Goal: Task Accomplishment & Management: Use online tool/utility

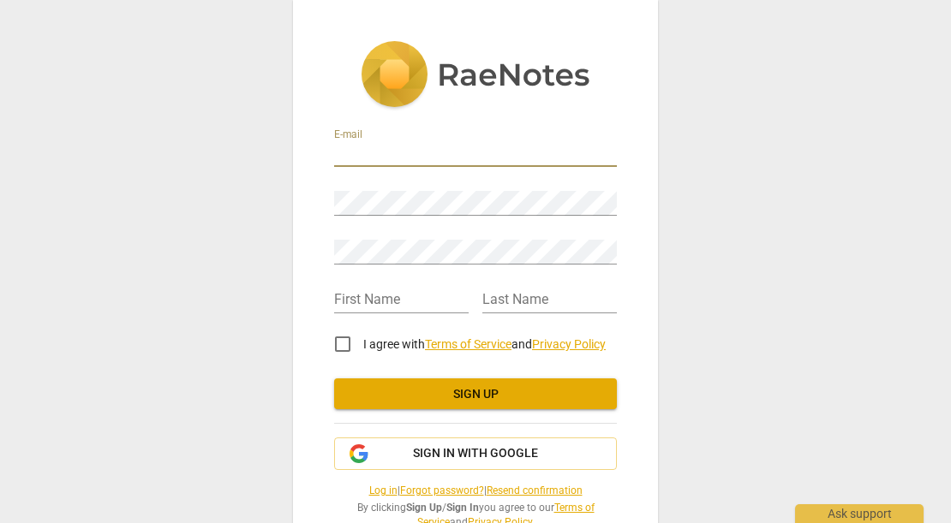
type input "[EMAIL_ADDRESS][DOMAIN_NAME]"
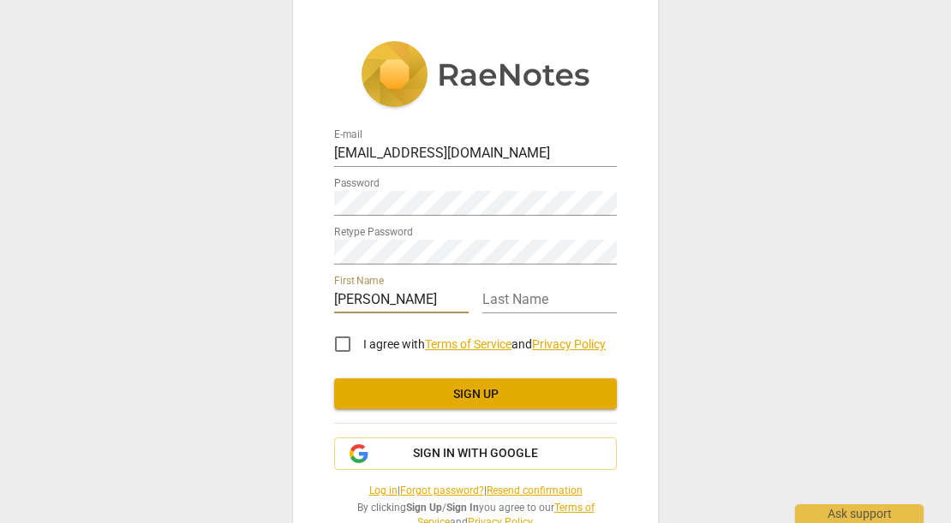
type input "[PERSON_NAME]"
click at [342, 341] on input "I agree with Terms of Service and Privacy Policy" at bounding box center [342, 344] width 41 height 41
checkbox input "true"
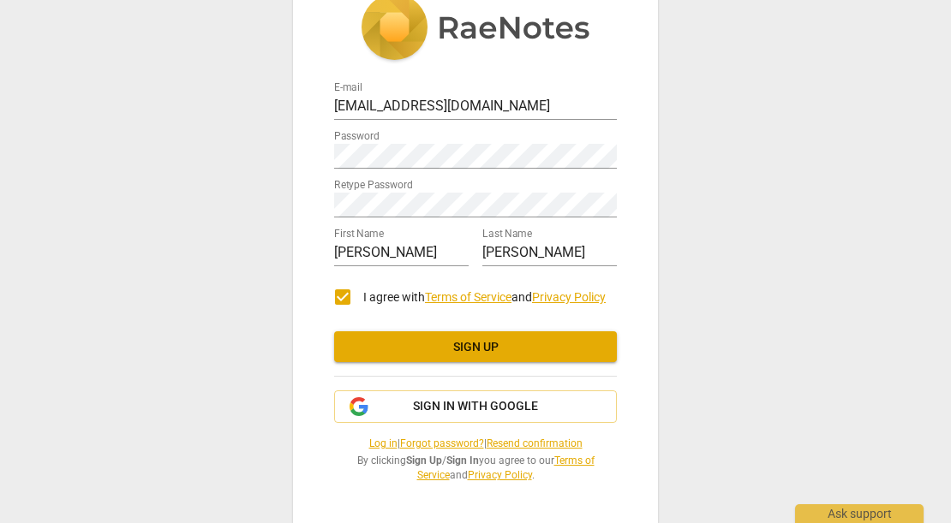
scroll to position [45, 0]
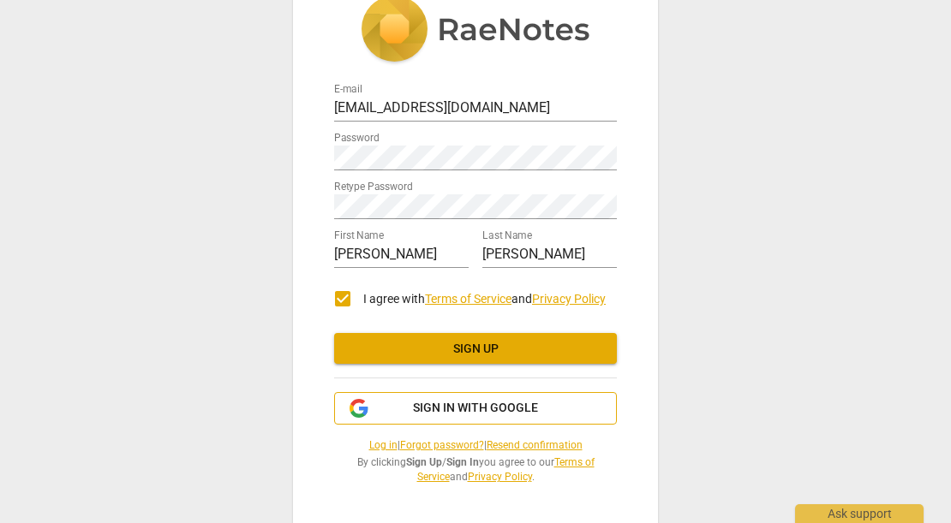
click at [452, 411] on span "Sign in with Google" at bounding box center [475, 408] width 125 height 17
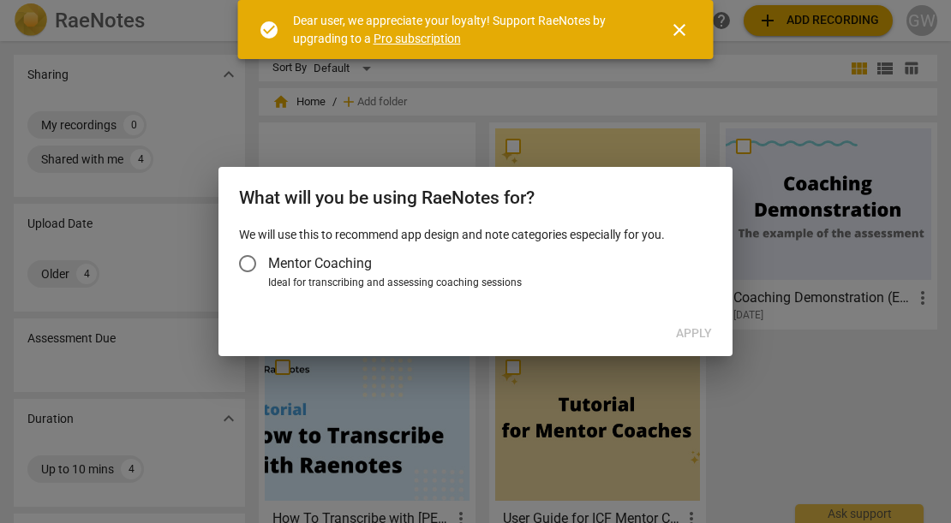
click at [251, 262] on input "Mentor Coaching" at bounding box center [247, 263] width 41 height 41
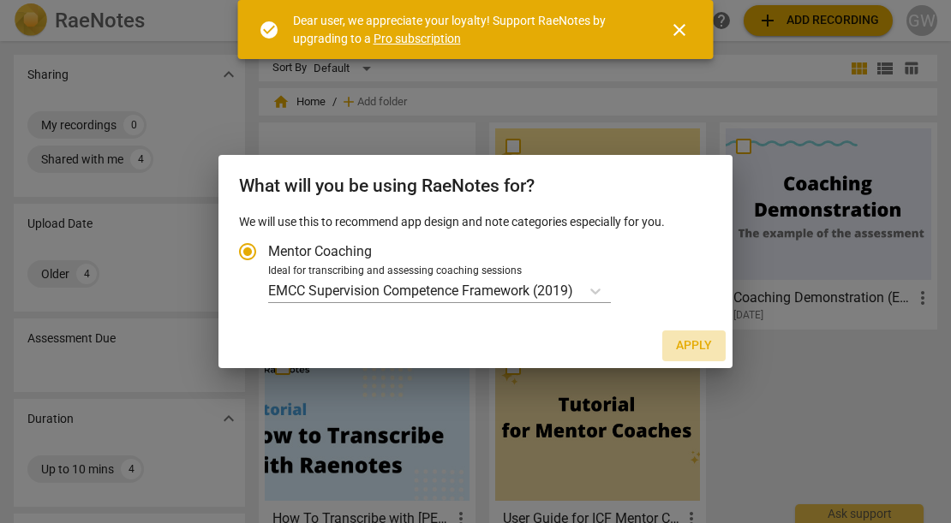
click at [695, 346] on span "Apply" at bounding box center [694, 346] width 36 height 17
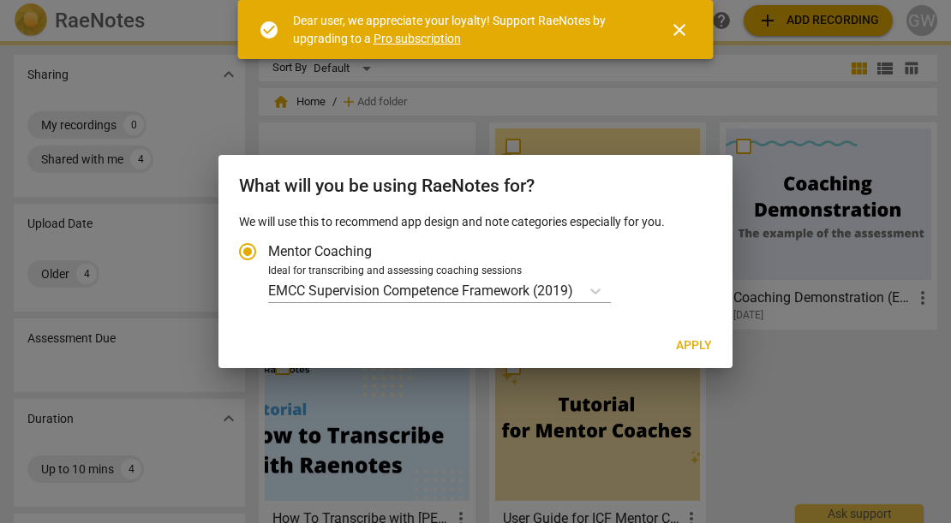
radio input "false"
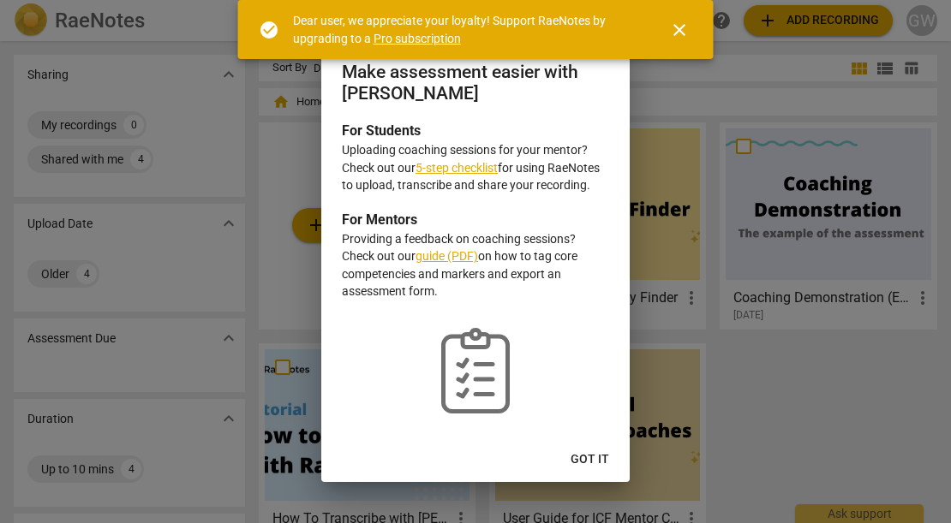
click at [593, 453] on span "Got it" at bounding box center [590, 460] width 39 height 17
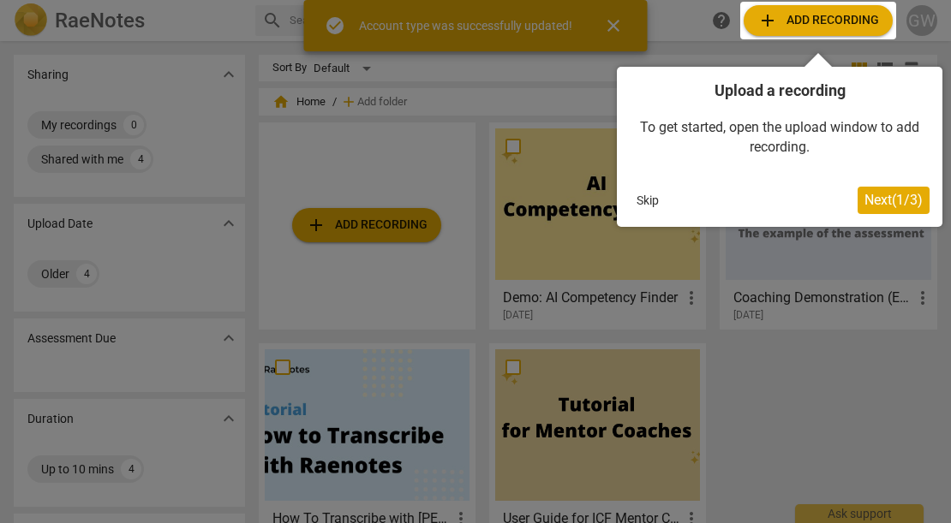
click at [836, 12] on div at bounding box center [818, 21] width 156 height 38
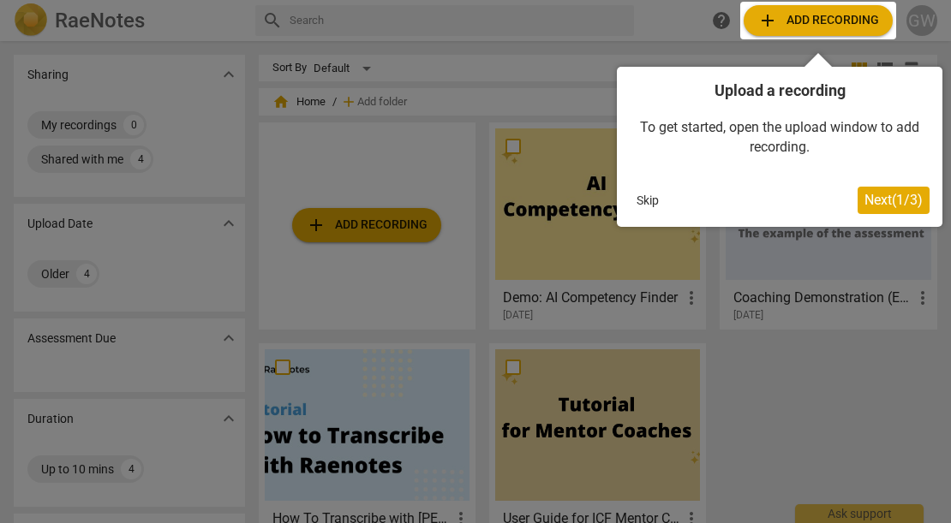
click at [876, 197] on span "Next ( 1 / 3 )" at bounding box center [893, 200] width 58 height 16
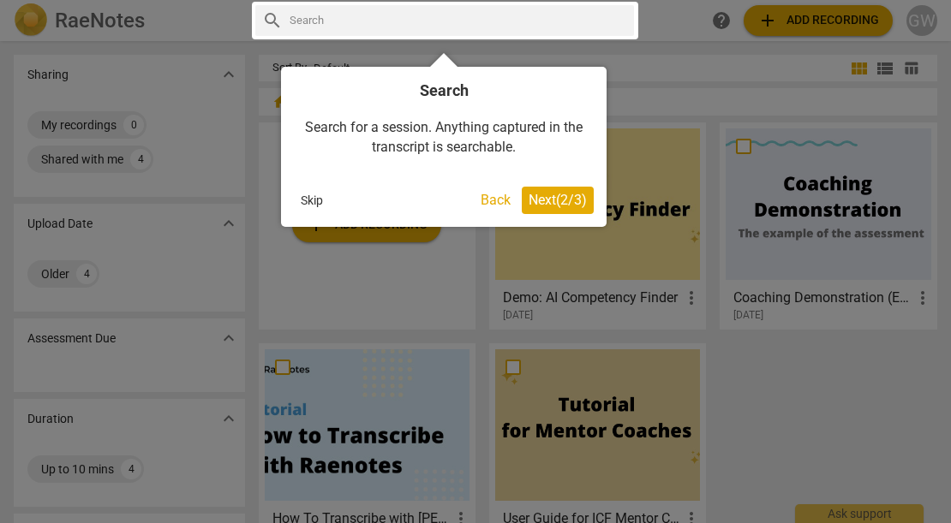
click at [563, 194] on span "Next ( 2 / 3 )" at bounding box center [558, 200] width 58 height 16
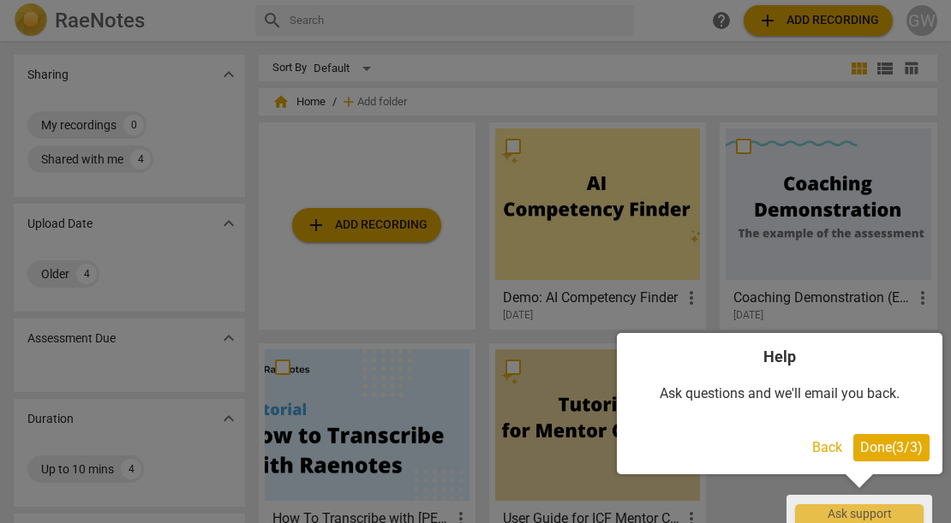
click at [892, 446] on span "Done ( 3 / 3 )" at bounding box center [891, 448] width 63 height 16
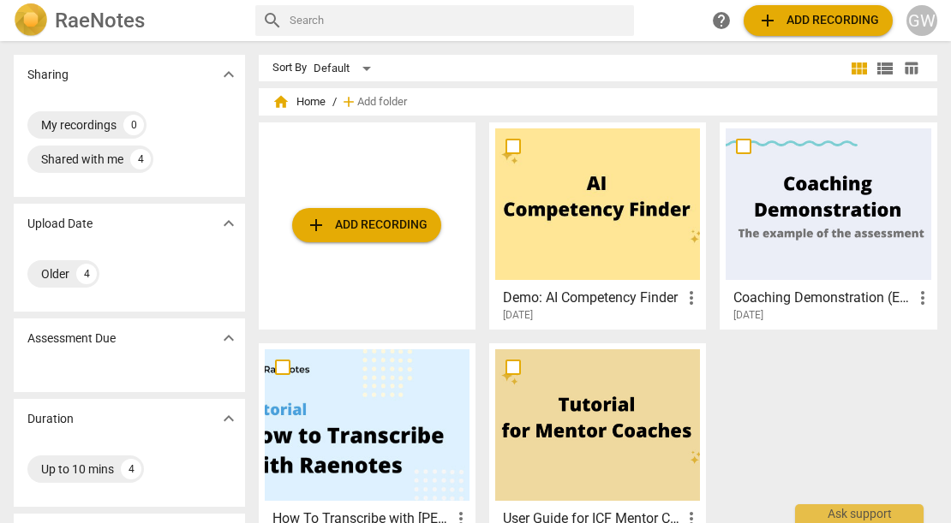
click at [806, 19] on span "add Add recording" at bounding box center [818, 20] width 122 height 21
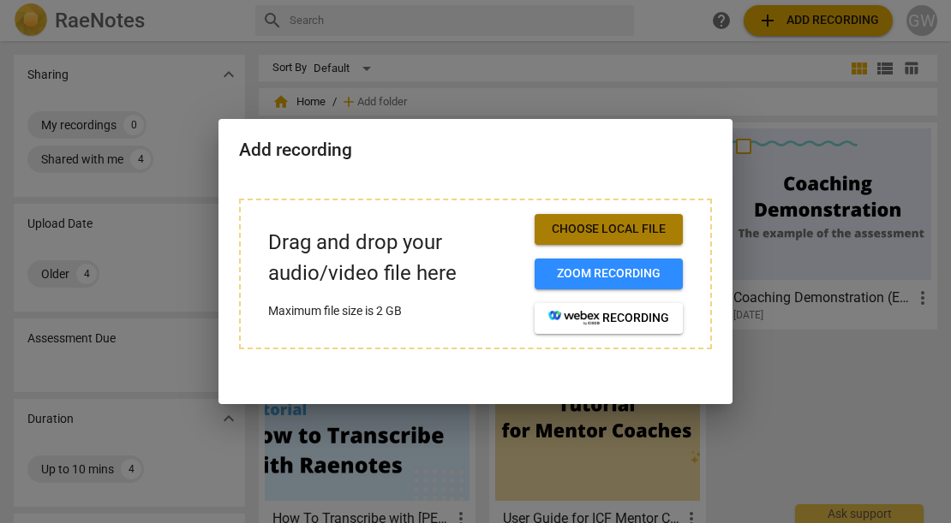
click at [615, 222] on span "Choose local file" at bounding box center [608, 229] width 121 height 17
click at [565, 230] on span "Choose local file" at bounding box center [608, 229] width 121 height 17
click at [578, 227] on span "Choose local file" at bounding box center [608, 229] width 121 height 17
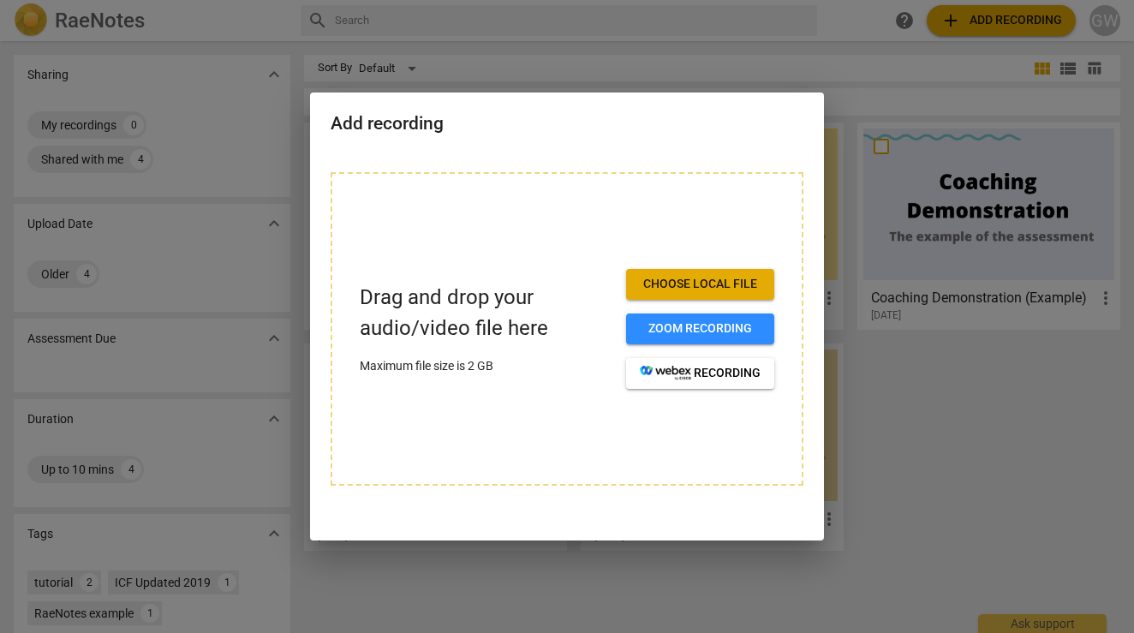
click at [659, 118] on h2 "Add recording" at bounding box center [567, 123] width 473 height 21
click at [345, 123] on h2 "Add recording" at bounding box center [567, 123] width 473 height 21
drag, startPoint x: 401, startPoint y: 595, endPoint x: 400, endPoint y: 558, distance: 37.7
click at [400, 523] on div at bounding box center [567, 316] width 1134 height 633
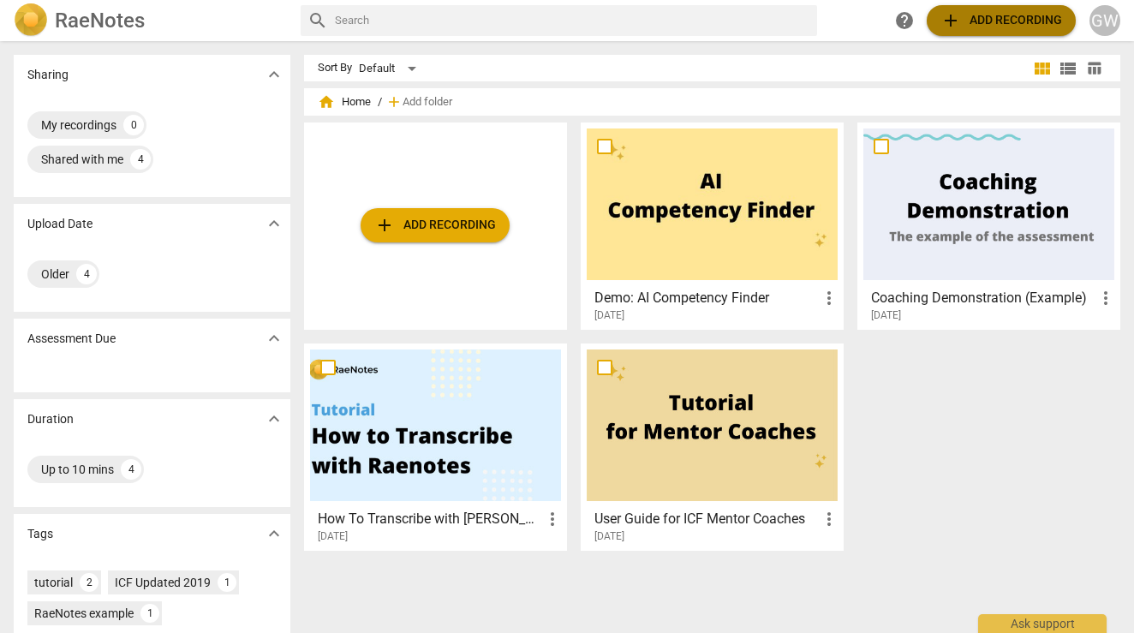
click at [950, 22] on span "add Add recording" at bounding box center [1002, 20] width 122 height 21
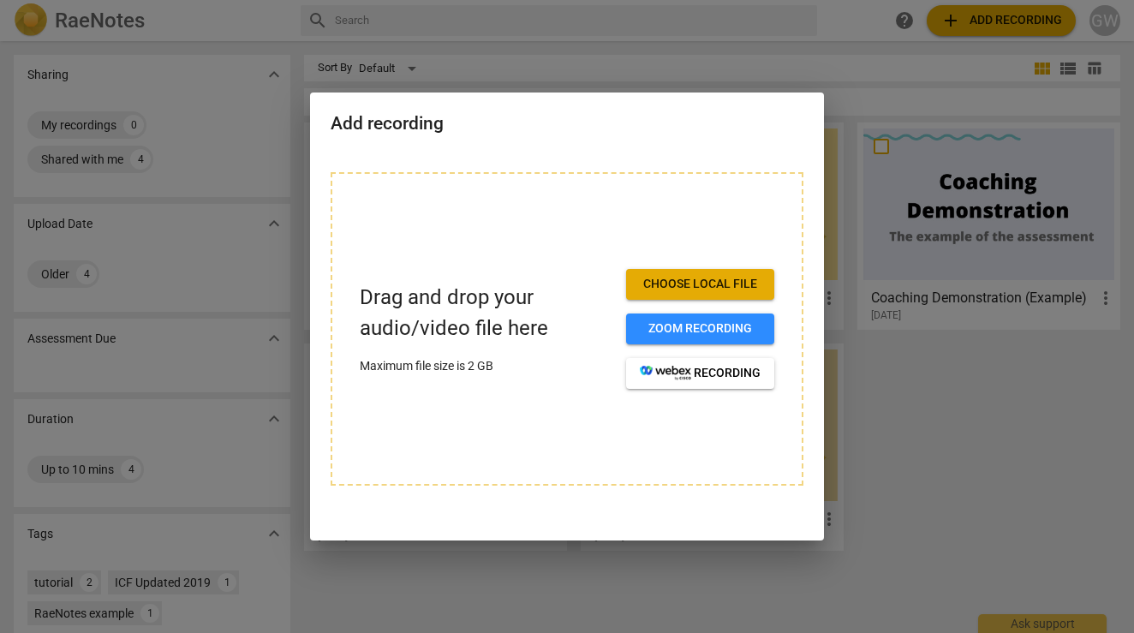
click at [680, 280] on span "Choose local file" at bounding box center [700, 284] width 121 height 17
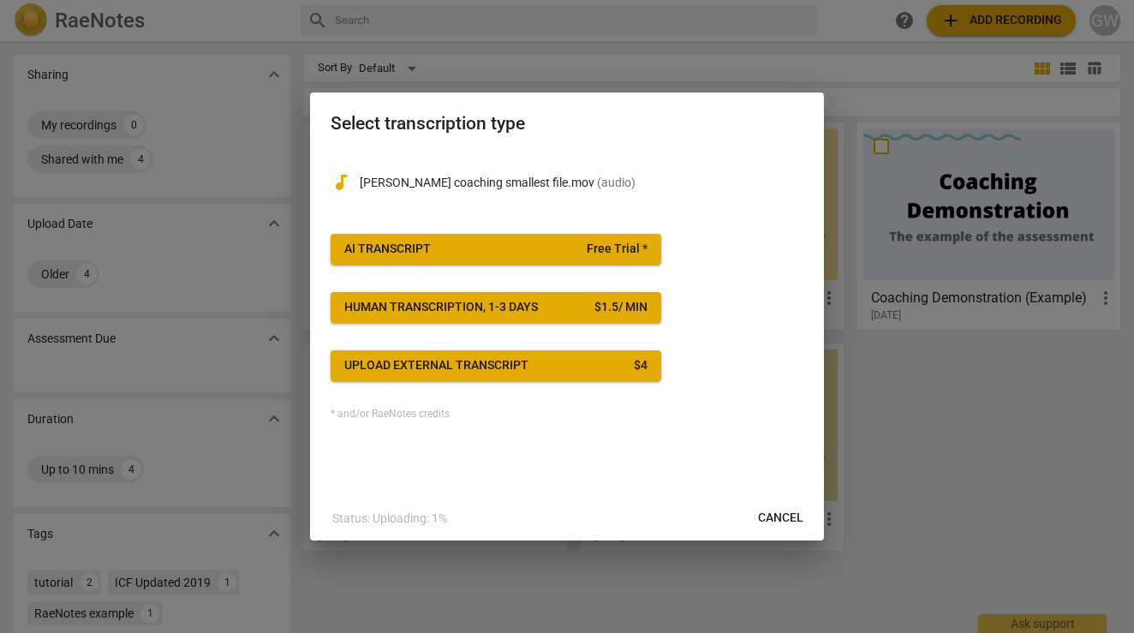
click at [557, 250] on span "AI Transcript Free Trial *" at bounding box center [495, 249] width 303 height 17
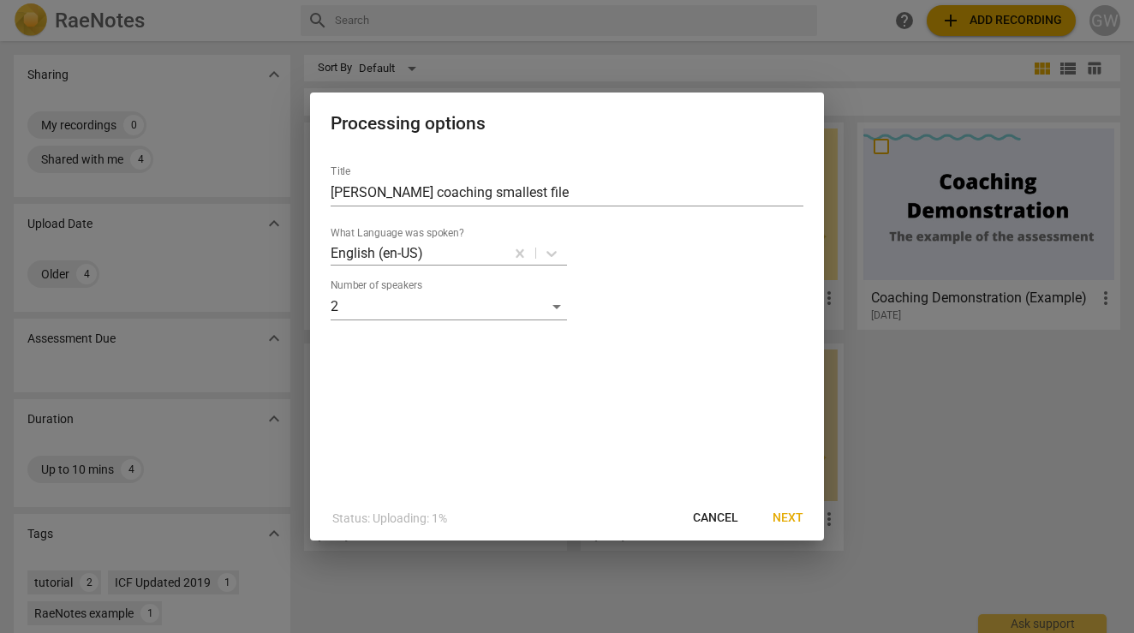
click at [781, 518] on span "Next" at bounding box center [788, 518] width 31 height 17
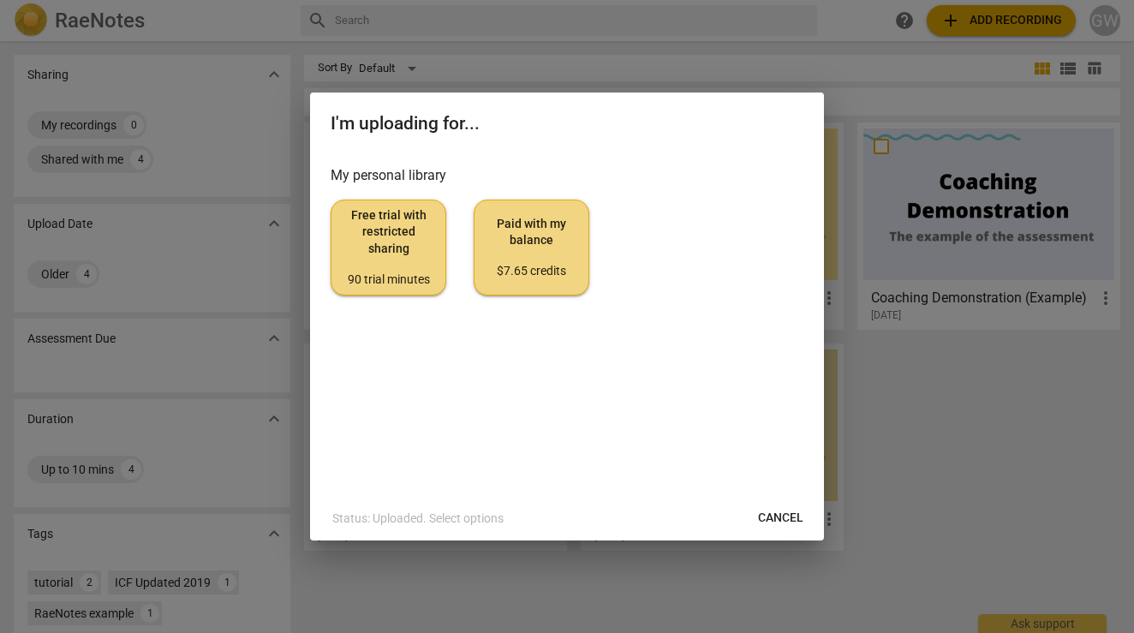
click at [390, 255] on span "Free trial with restricted sharing 90 trial minutes" at bounding box center [388, 247] width 87 height 81
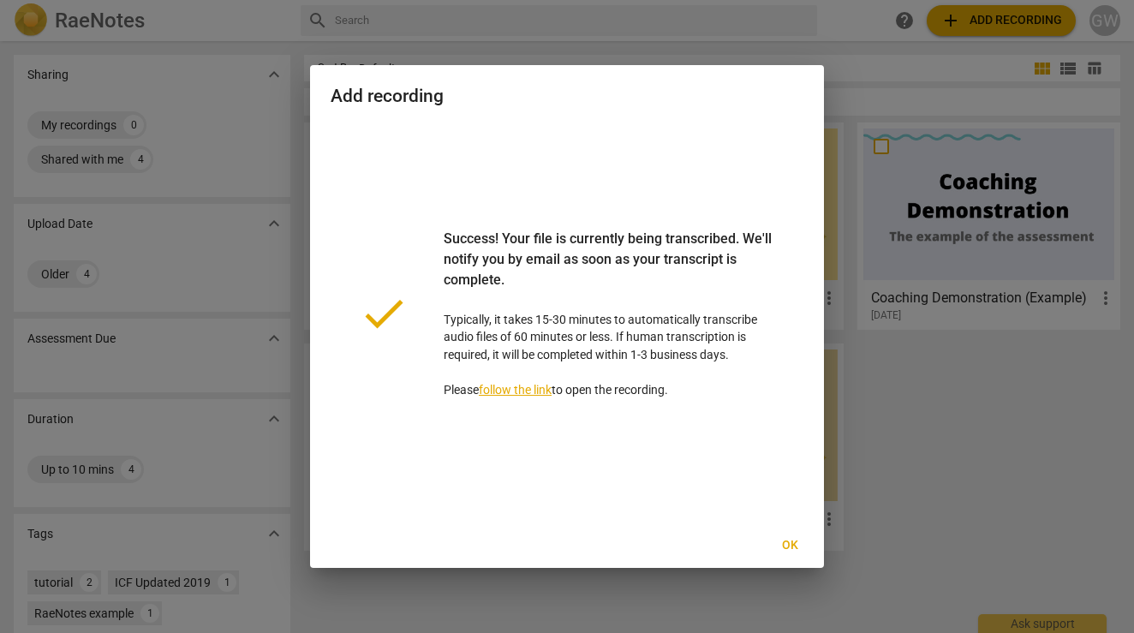
click at [524, 390] on link "follow the link" at bounding box center [515, 390] width 73 height 14
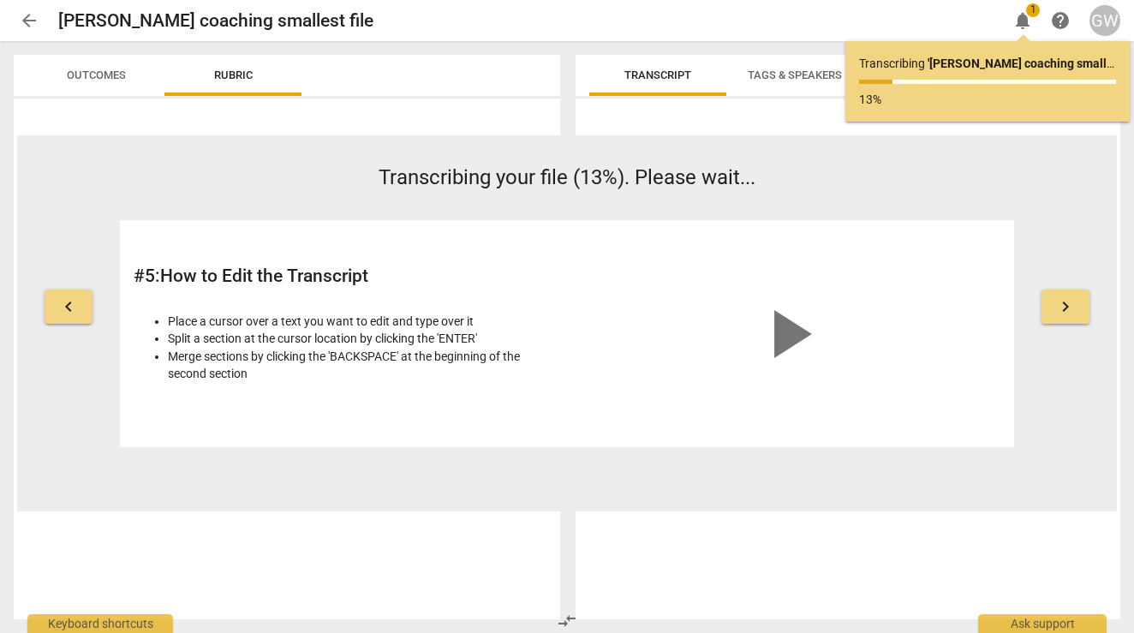
click at [796, 344] on span "play_arrow" at bounding box center [788, 334] width 82 height 82
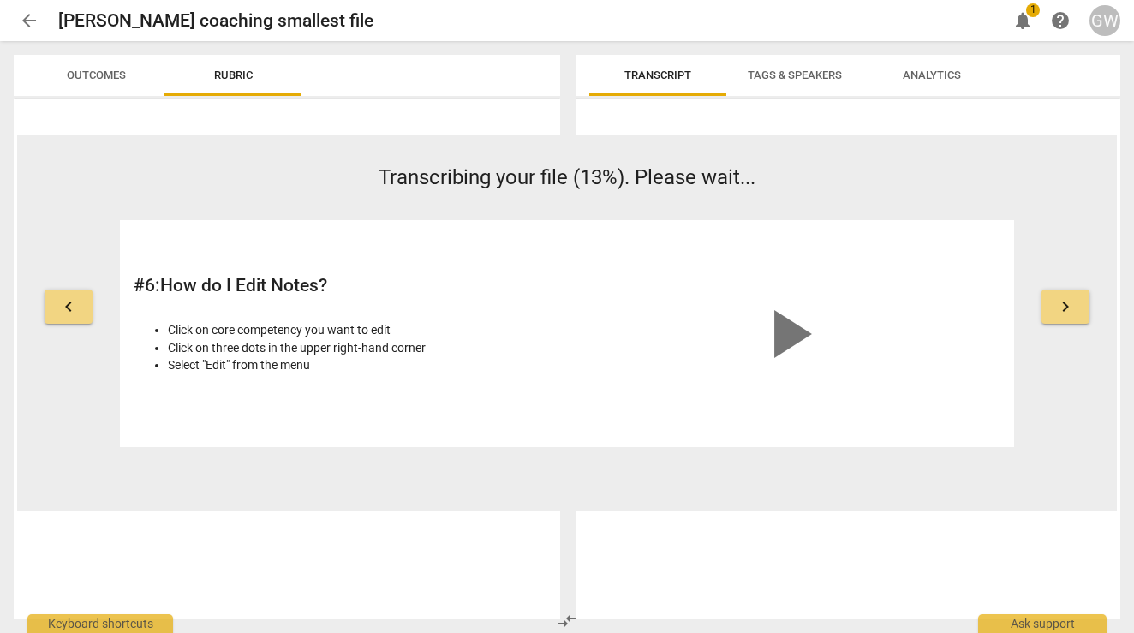
click at [950, 305] on span "keyboard_arrow_right" at bounding box center [1066, 306] width 21 height 21
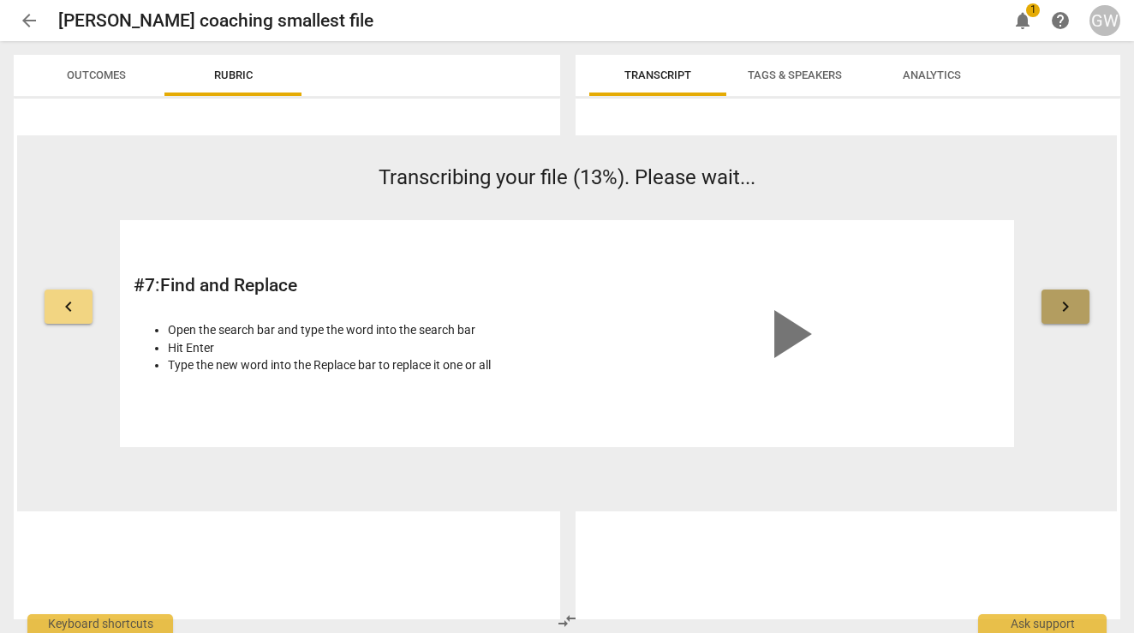
click at [950, 305] on span "keyboard_arrow_right" at bounding box center [1066, 306] width 21 height 21
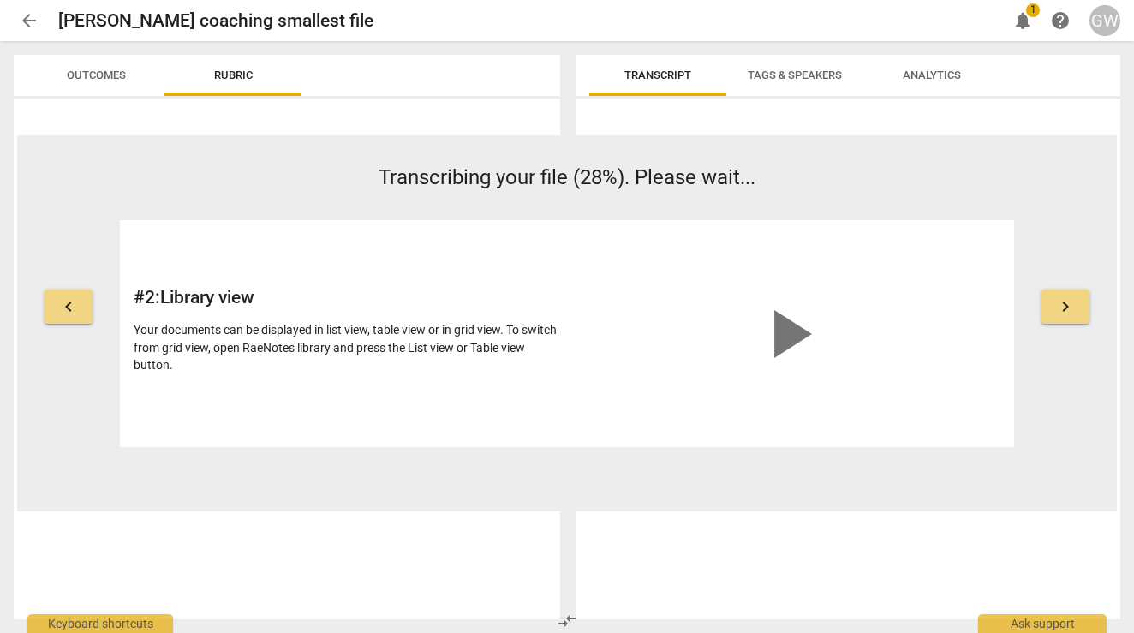
click at [656, 73] on span "Transcript" at bounding box center [658, 75] width 67 height 13
